Goal: Information Seeking & Learning: Learn about a topic

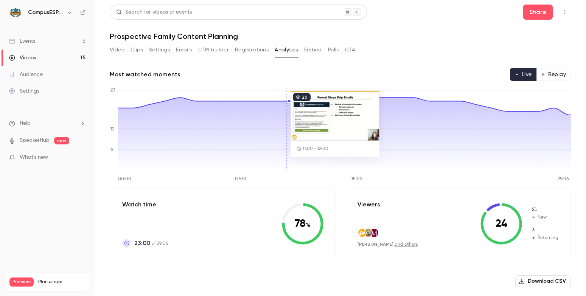
click at [30, 41] on div "Events" at bounding box center [22, 41] width 26 height 8
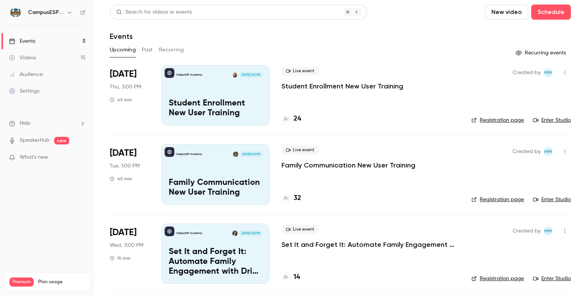
click at [150, 48] on button "Past" at bounding box center [147, 50] width 11 height 12
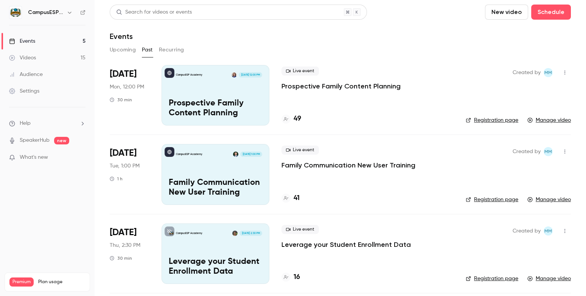
click at [242, 98] on div "CampusESP Academy [DATE] 12:00 PM Prospective Family Content Planning" at bounding box center [216, 95] width 108 height 61
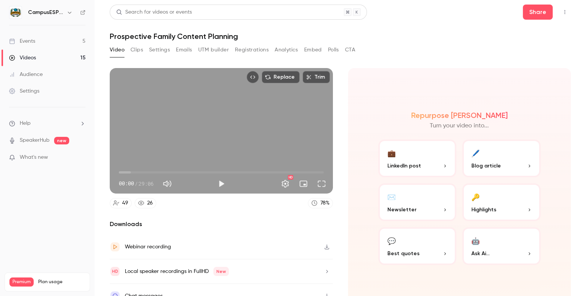
click at [286, 48] on button "Analytics" at bounding box center [286, 50] width 23 height 12
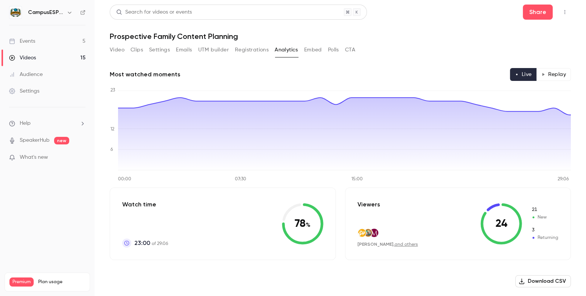
click at [29, 40] on div "Events" at bounding box center [22, 41] width 26 height 8
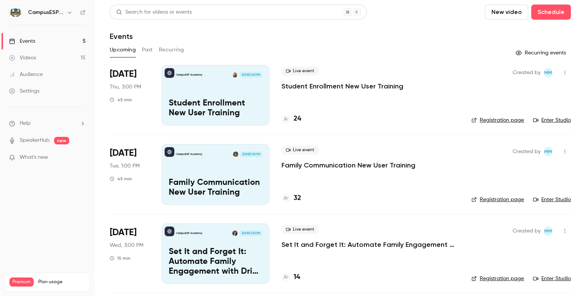
click at [150, 51] on button "Past" at bounding box center [147, 50] width 11 height 12
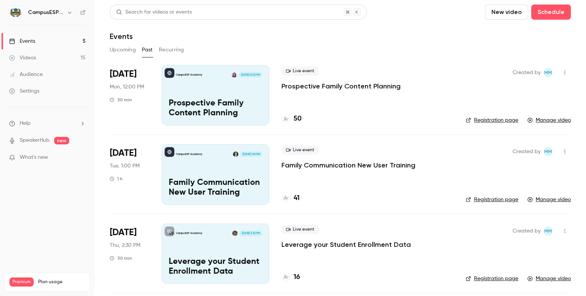
click at [224, 106] on p "Prospective Family Content Planning" at bounding box center [215, 109] width 93 height 20
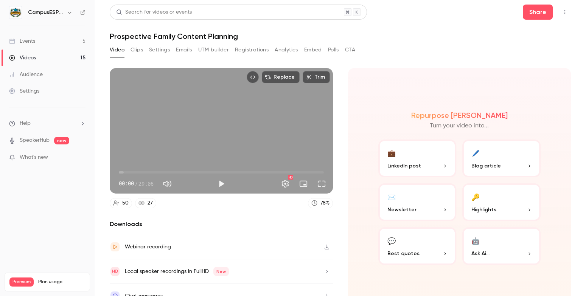
click at [280, 50] on button "Analytics" at bounding box center [286, 50] width 23 height 12
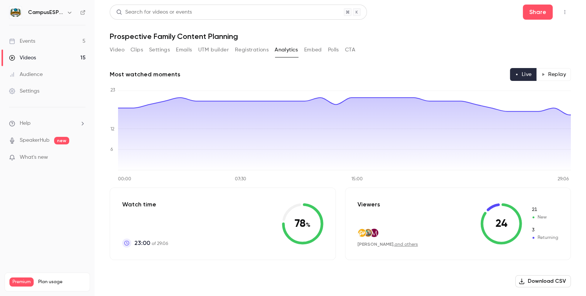
click at [30, 45] on link "Events 5" at bounding box center [47, 41] width 95 height 17
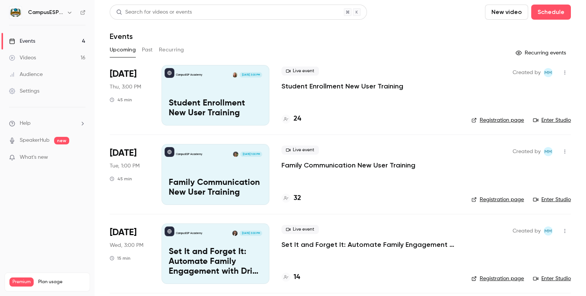
click at [42, 43] on link "Events 4" at bounding box center [47, 41] width 95 height 17
